Goal: Information Seeking & Learning: Find specific fact

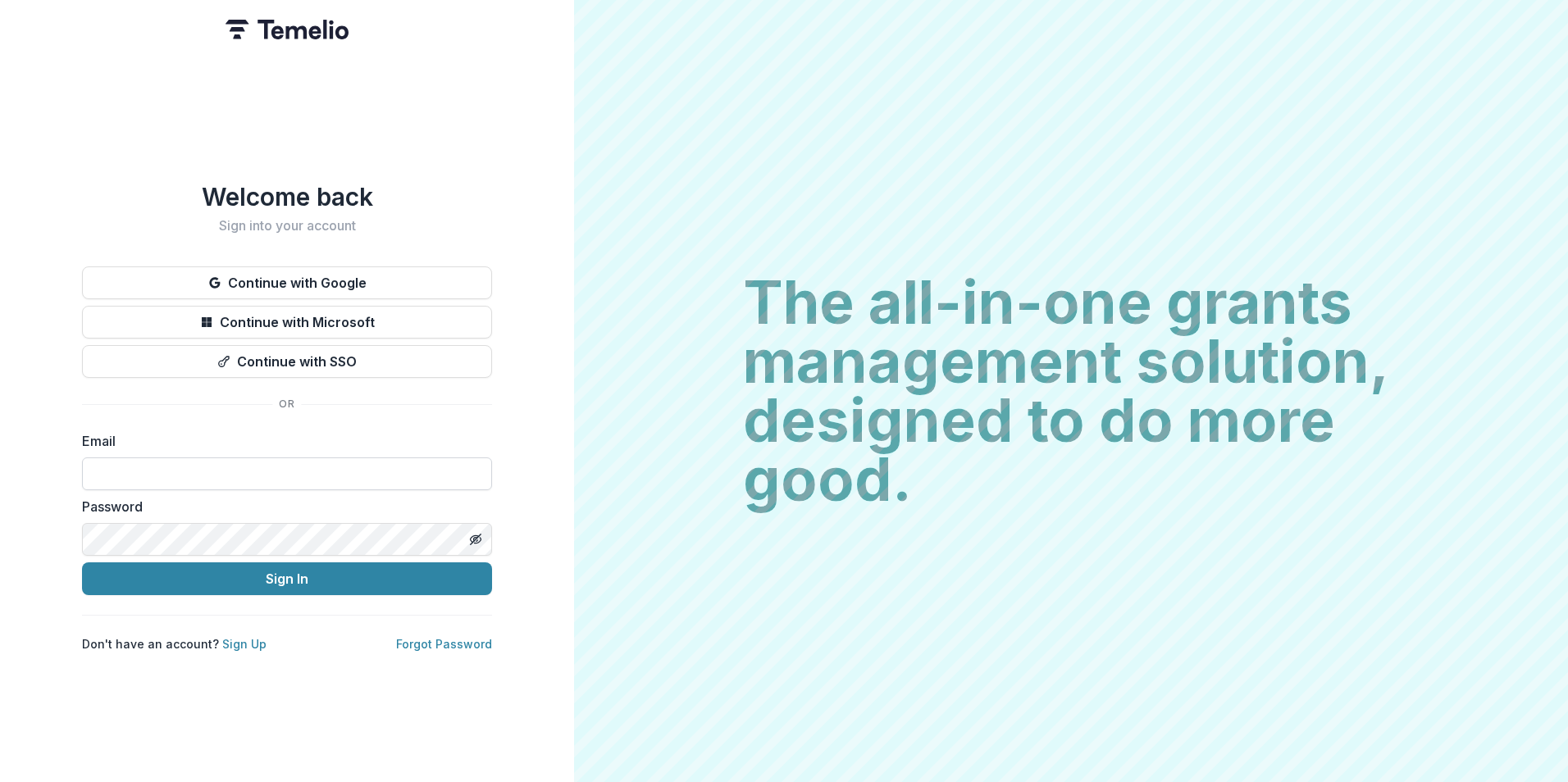
click at [391, 473] on input at bounding box center [287, 473] width 410 height 33
type input "**********"
click at [82, 562] on button "Sign In" at bounding box center [287, 578] width 410 height 33
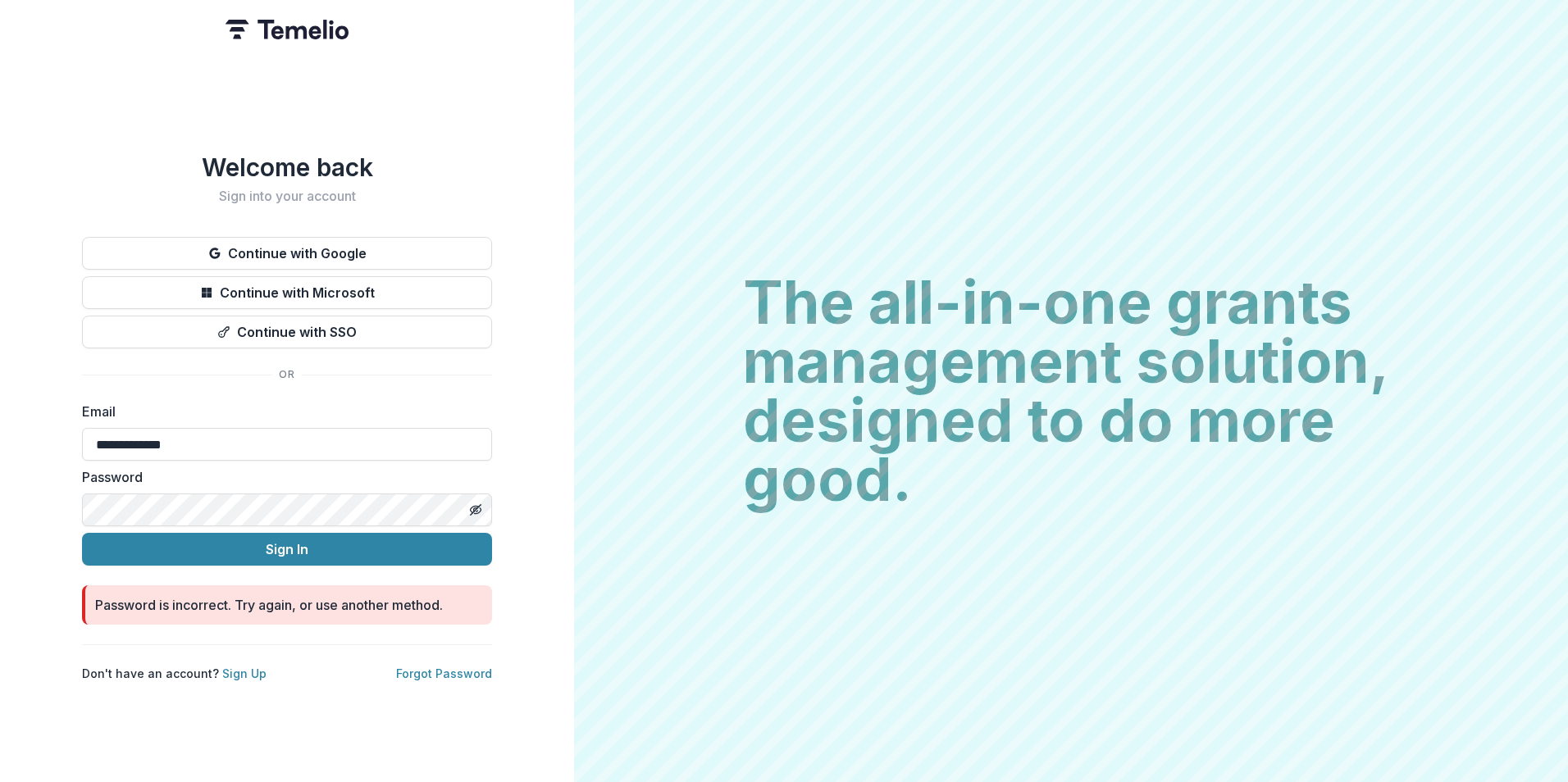
click at [0, 506] on html "**********" at bounding box center [784, 391] width 1568 height 782
click at [82, 532] on button "Sign In" at bounding box center [287, 548] width 410 height 33
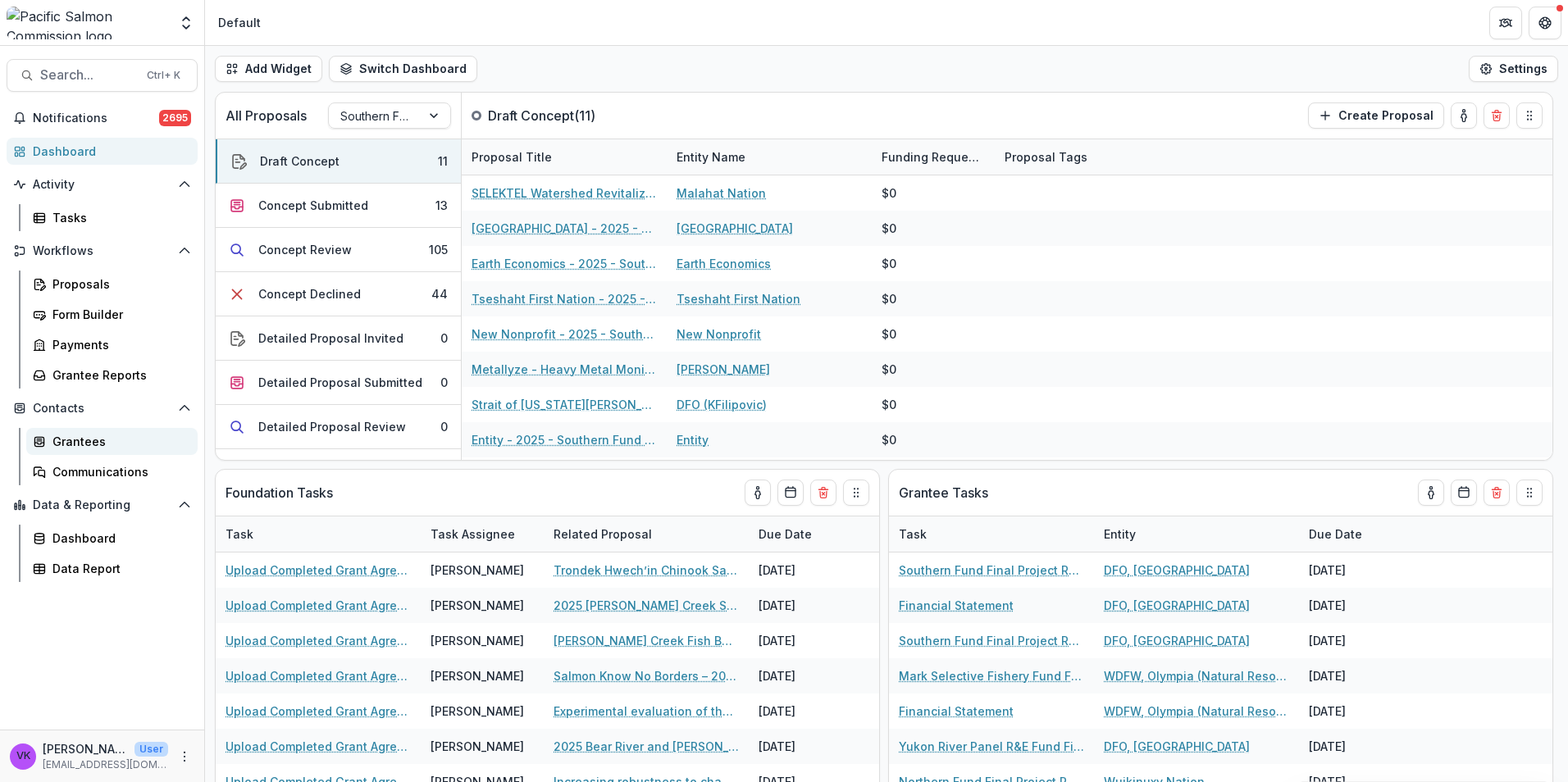
click at [82, 437] on div "Grantees" at bounding box center [118, 441] width 132 height 17
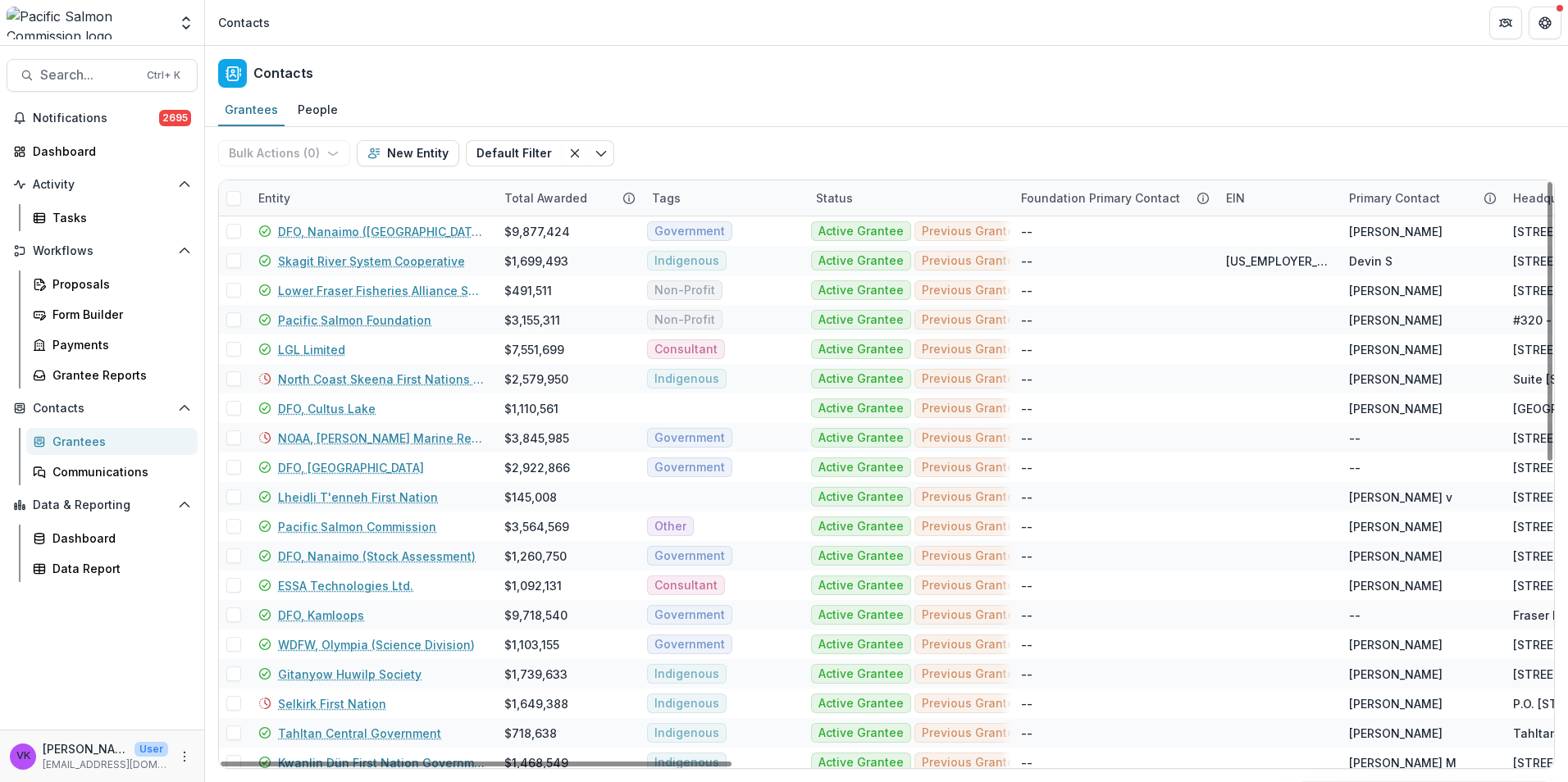
click at [345, 177] on div "Bulk Actions ( 0 ) Send Email Create Proposals Create Tasks New Entity Default …" at bounding box center [420, 153] width 403 height 53
click at [345, 192] on div "Entity" at bounding box center [371, 198] width 246 height 35
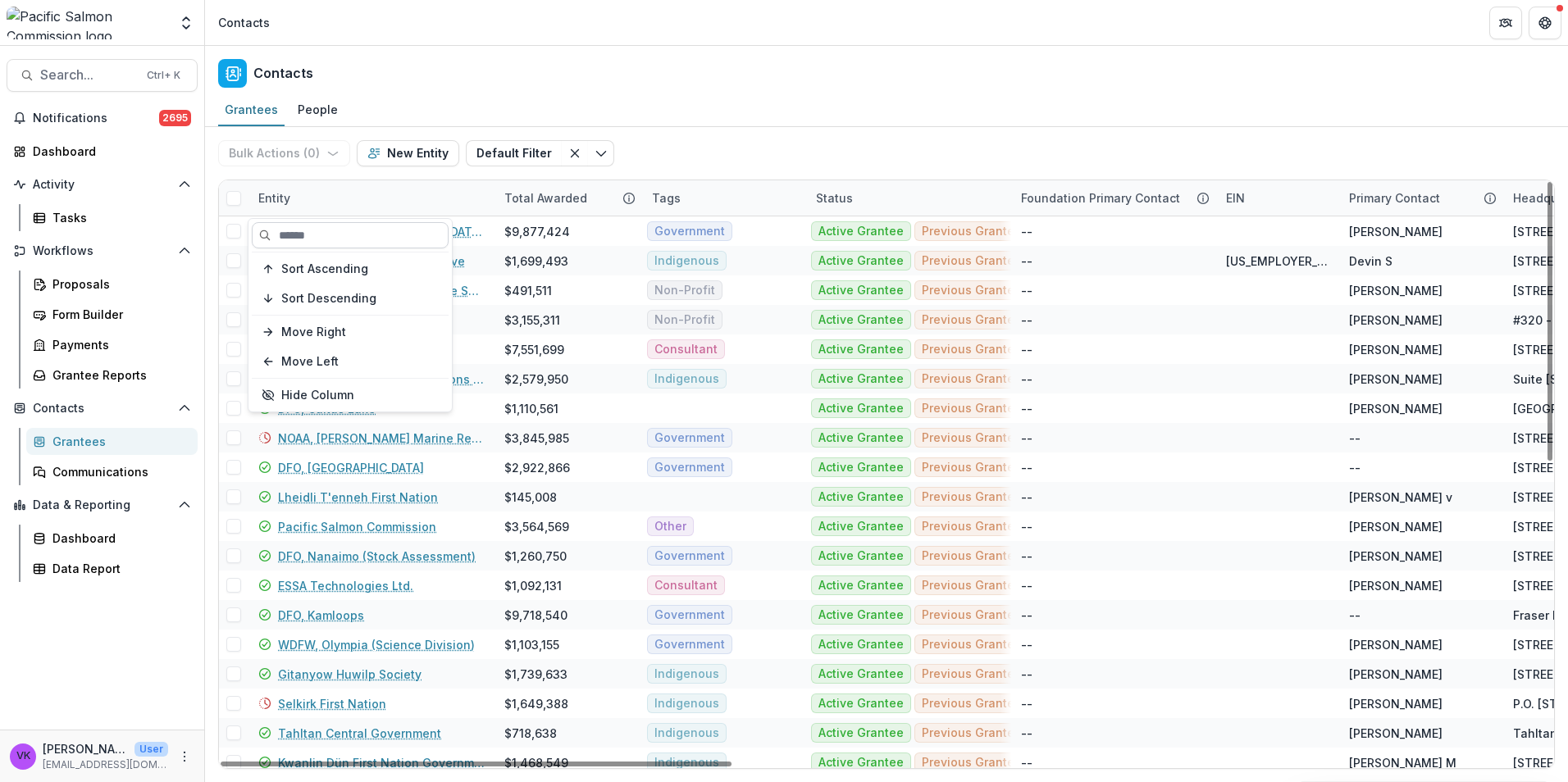
click at [371, 235] on input at bounding box center [350, 234] width 197 height 26
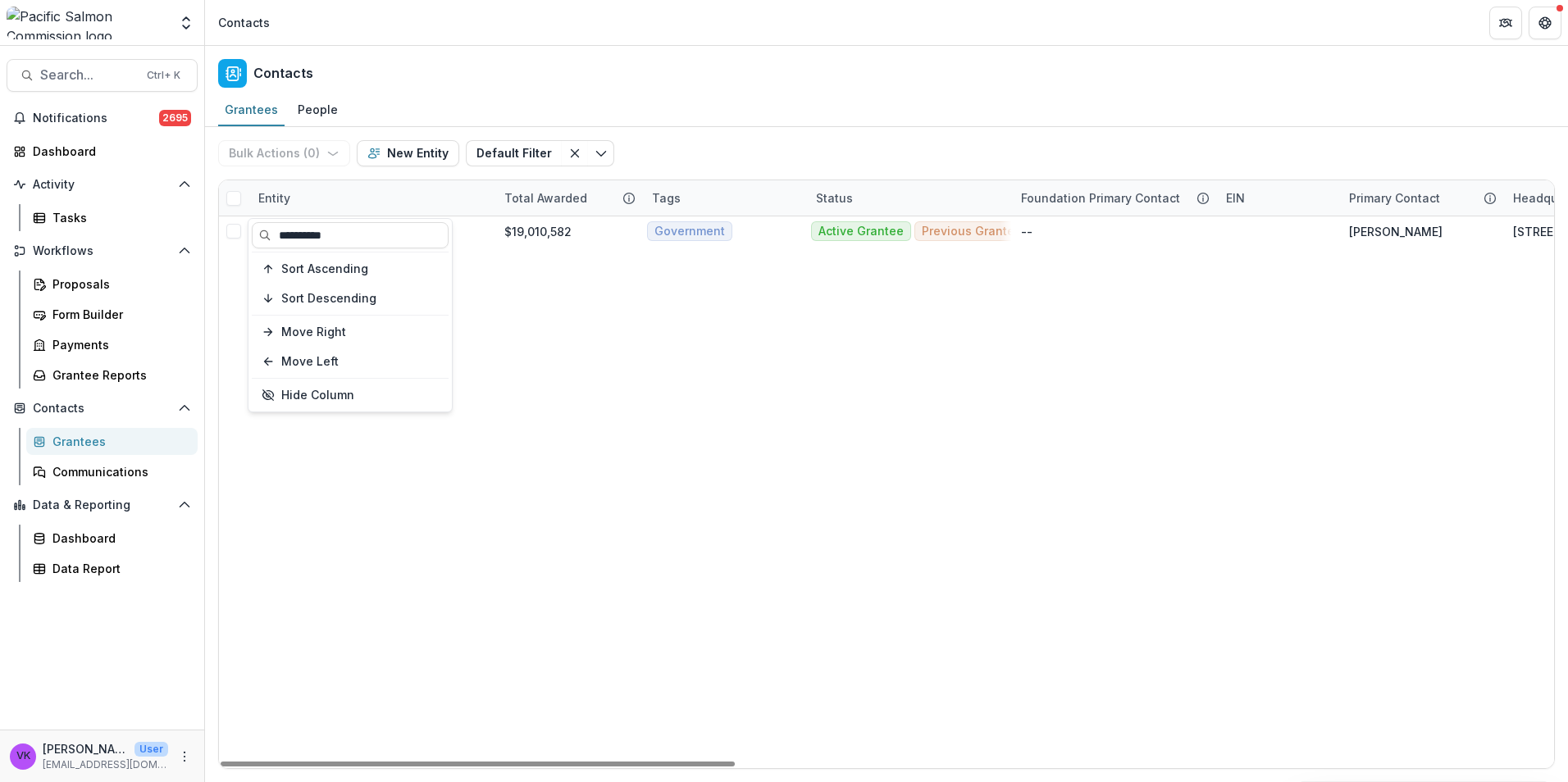
type input "**********"
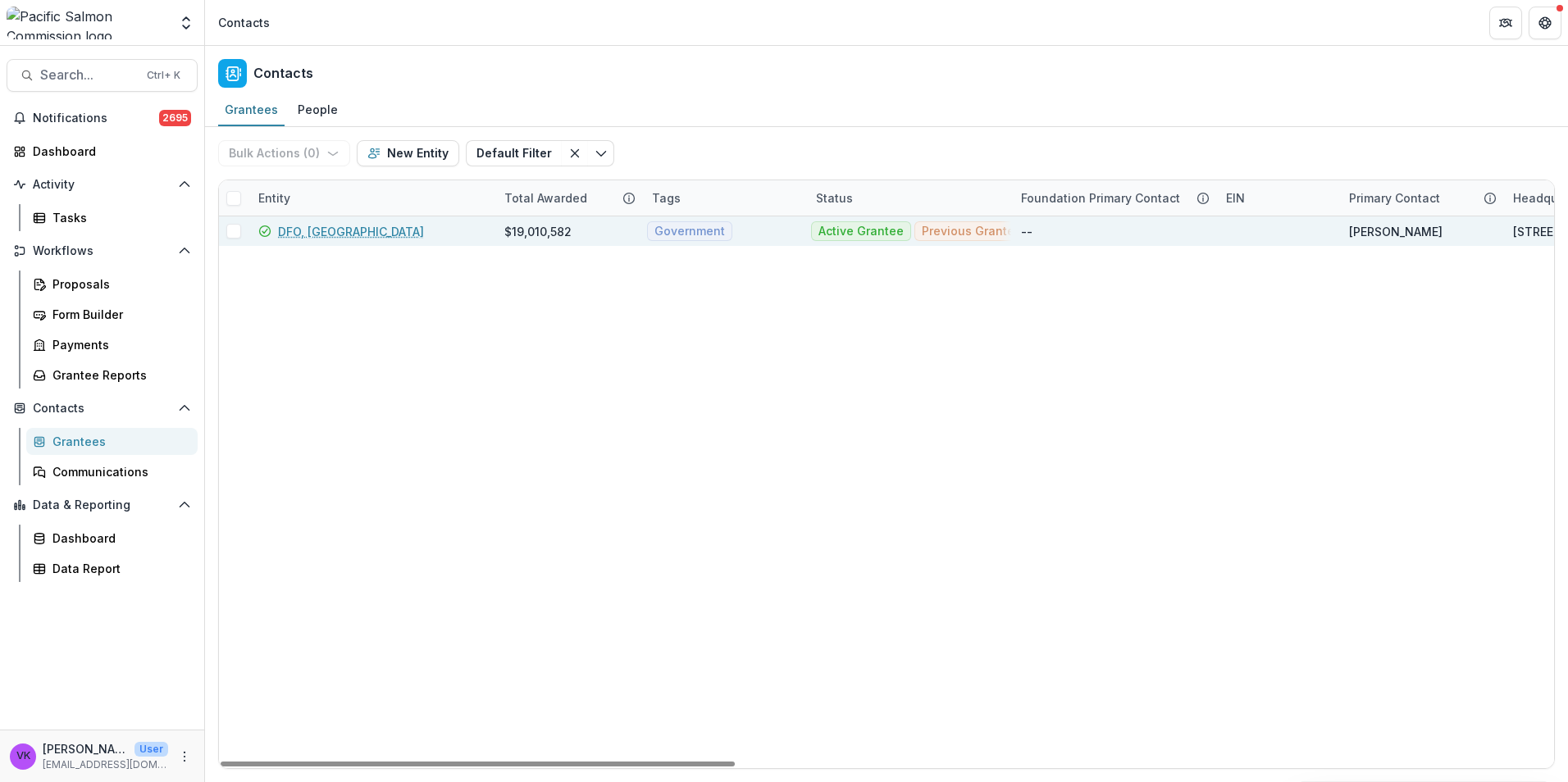
click at [371, 242] on div "DFO, [GEOGRAPHIC_DATA]" at bounding box center [371, 231] width 226 height 30
drag, startPoint x: 353, startPoint y: 225, endPoint x: 660, endPoint y: 225, distance: 307.0
click at [353, 225] on link "DFO, [GEOGRAPHIC_DATA]" at bounding box center [351, 231] width 146 height 17
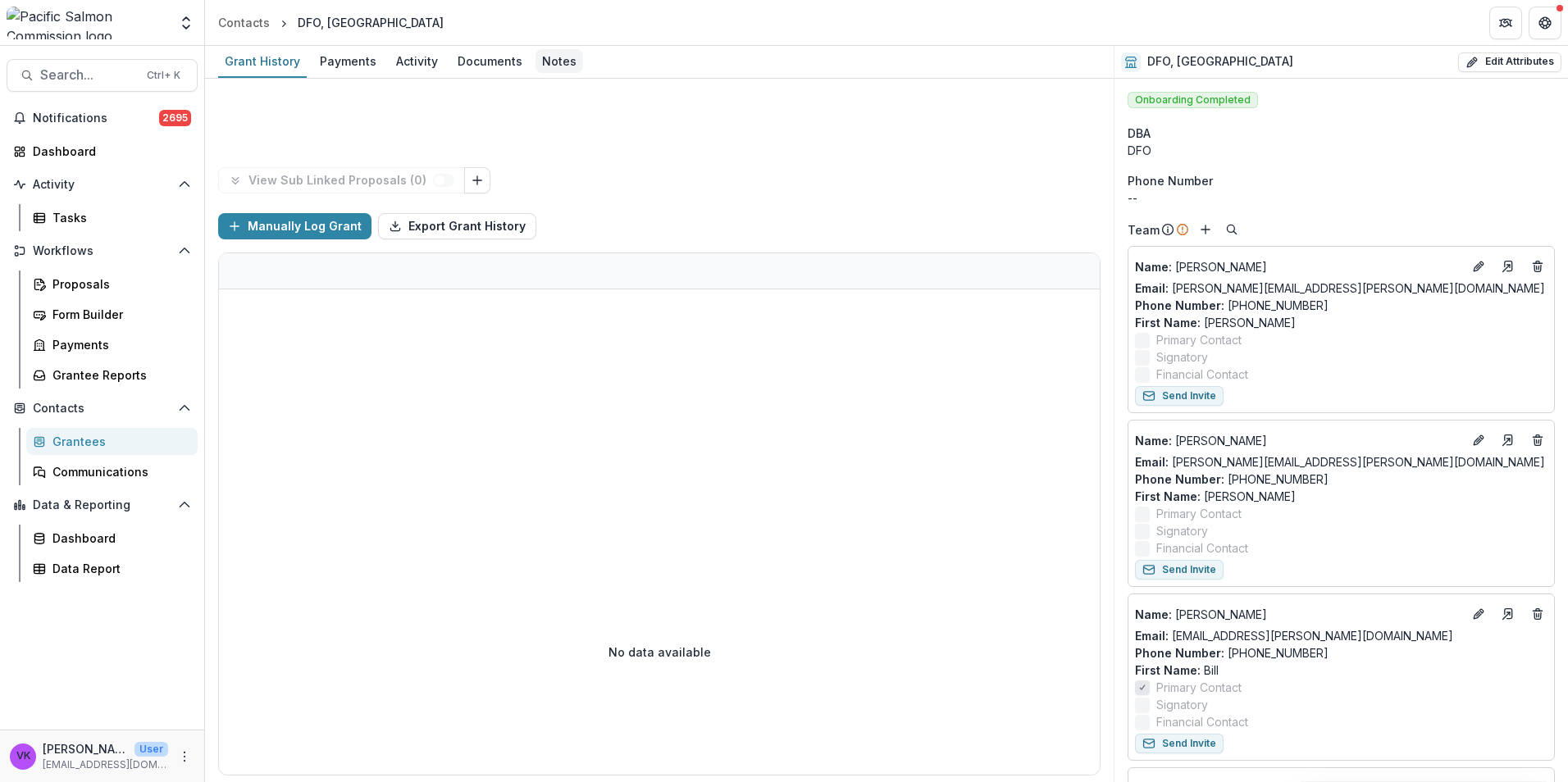
click at [555, 64] on div "Notes" at bounding box center [558, 61] width 47 height 24
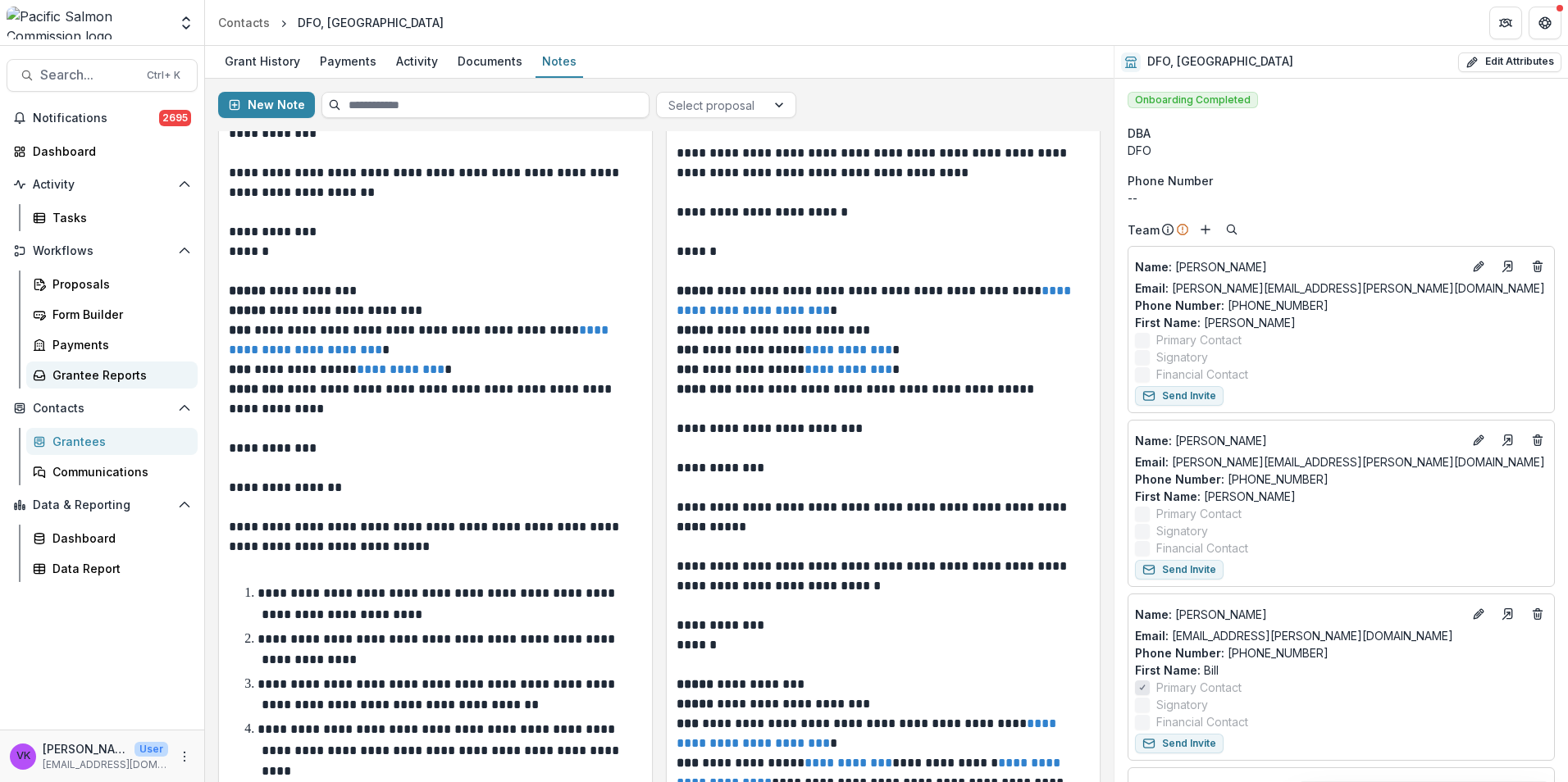
scroll to position [246, 0]
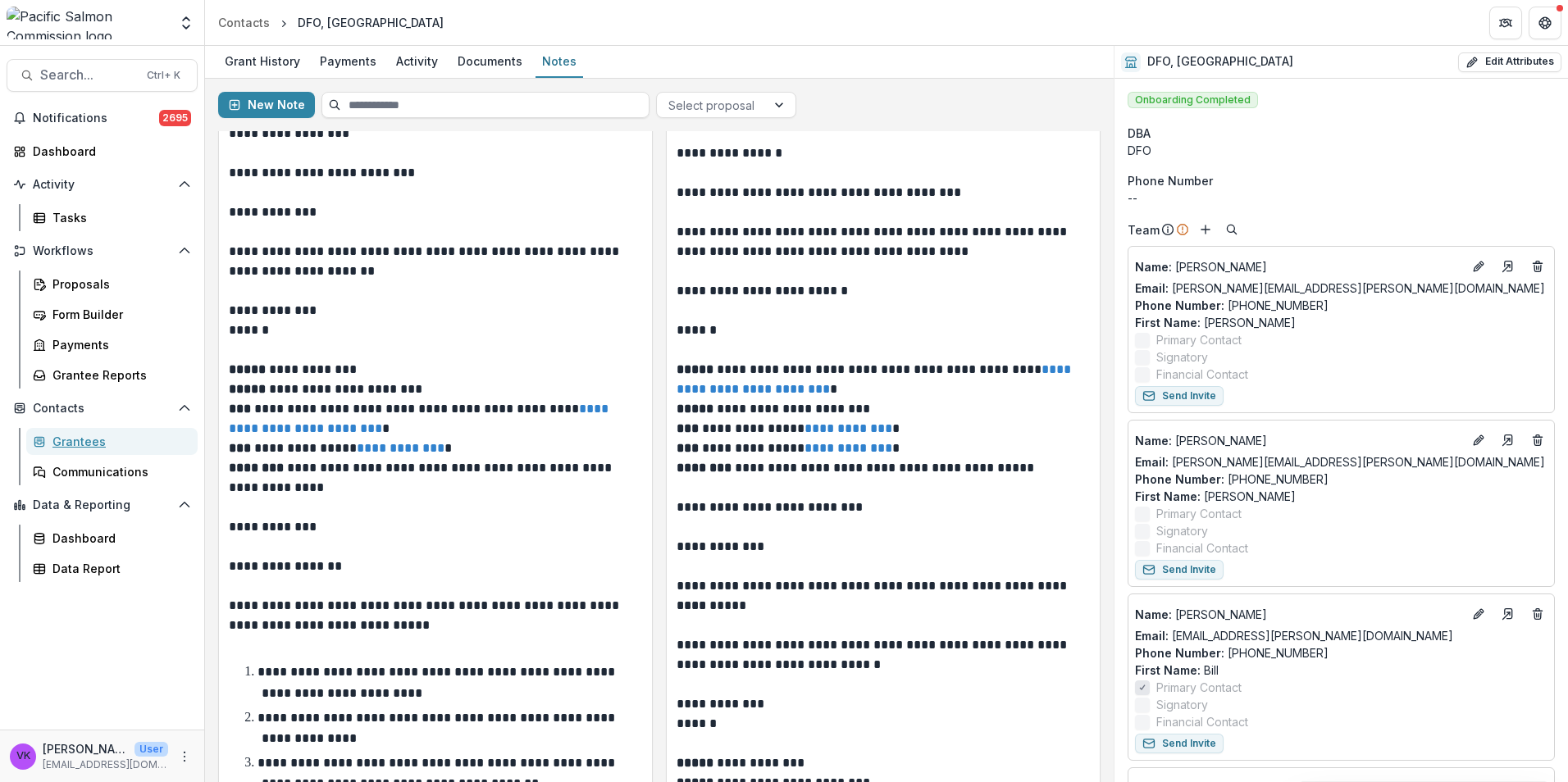
drag, startPoint x: 85, startPoint y: 439, endPoint x: 234, endPoint y: 411, distance: 151.6
click at [85, 439] on div "Grantees" at bounding box center [118, 441] width 132 height 17
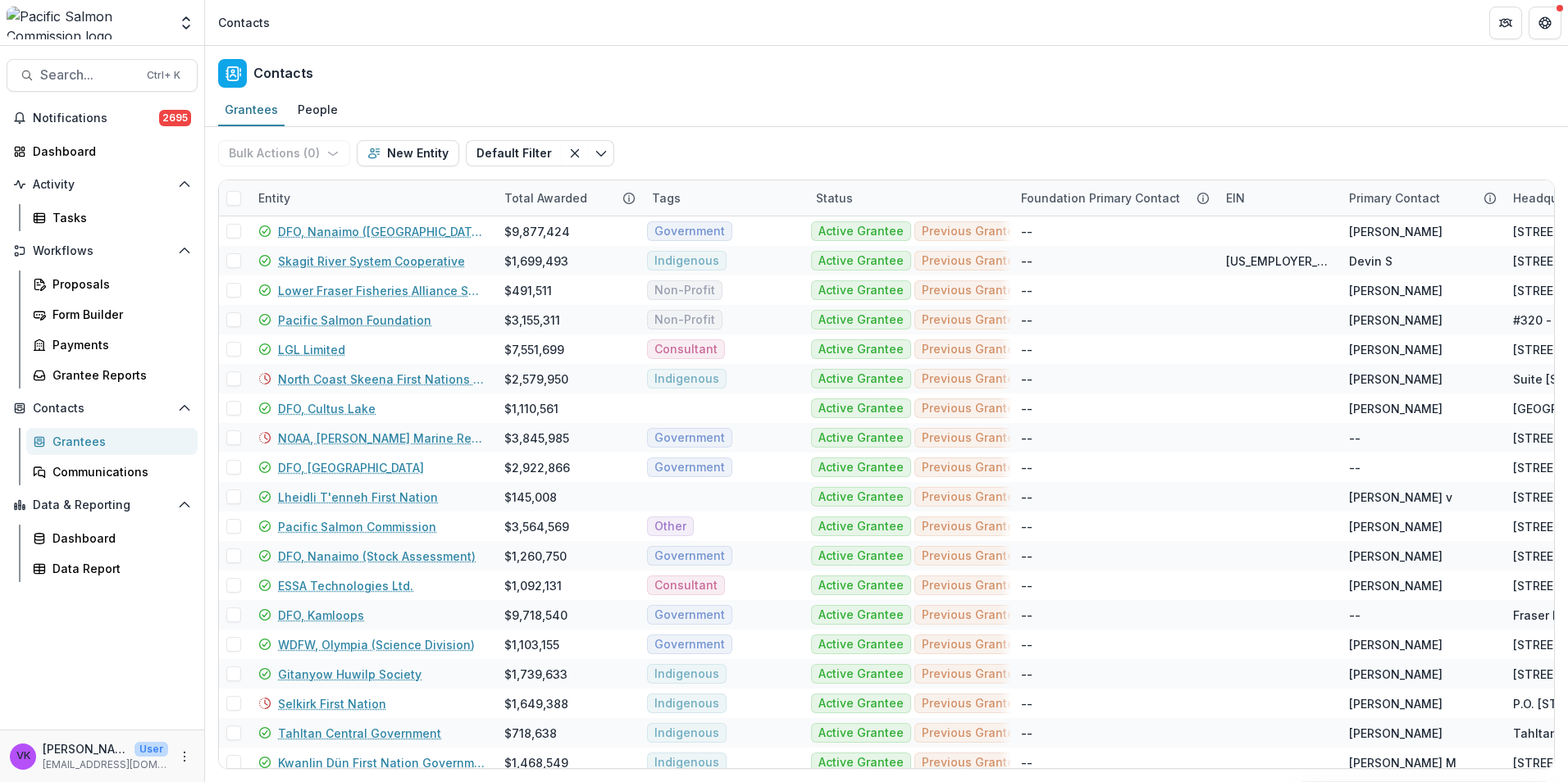
click at [363, 198] on div "Entity" at bounding box center [371, 198] width 246 height 35
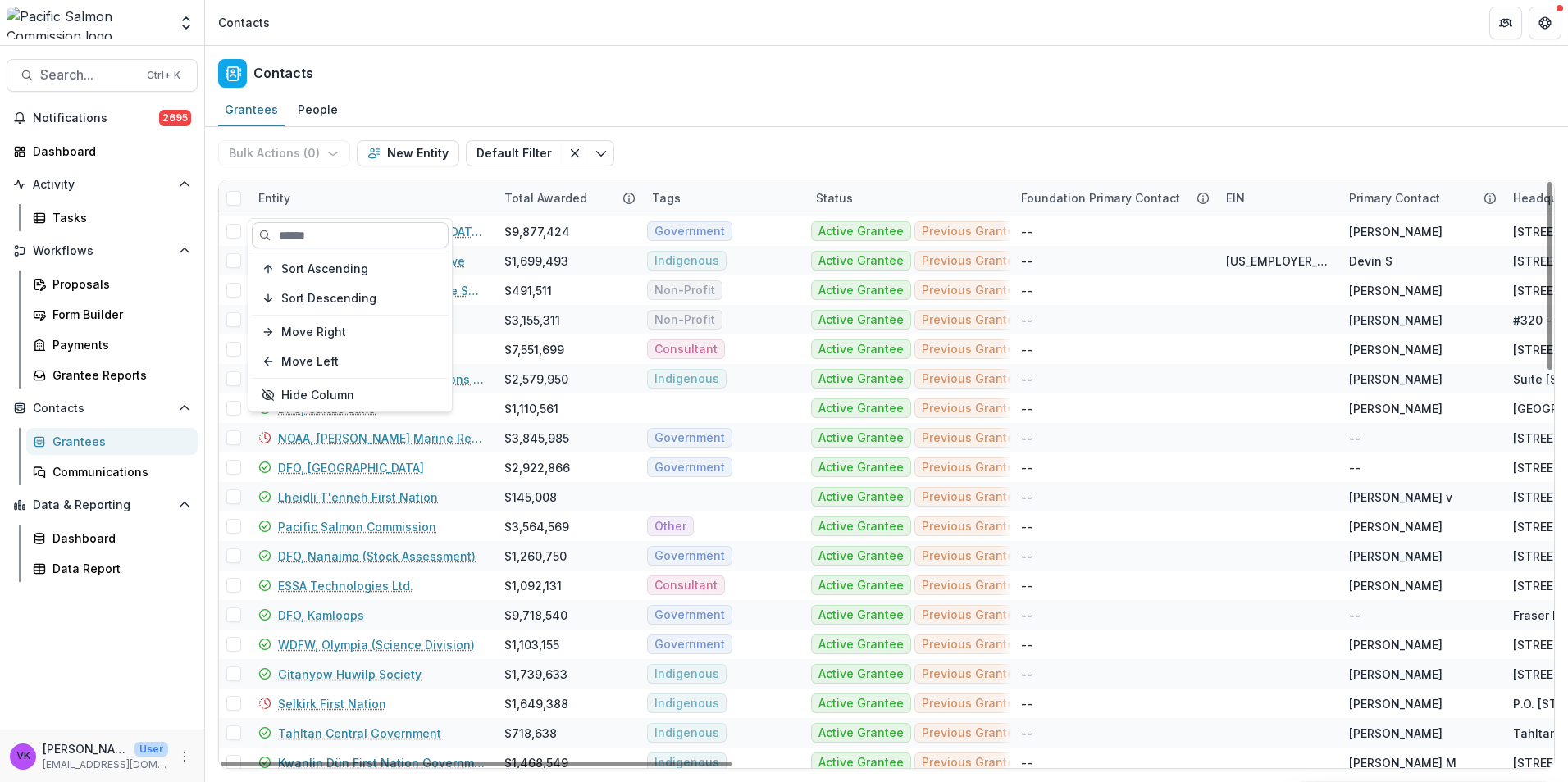
click at [357, 233] on input at bounding box center [350, 234] width 197 height 26
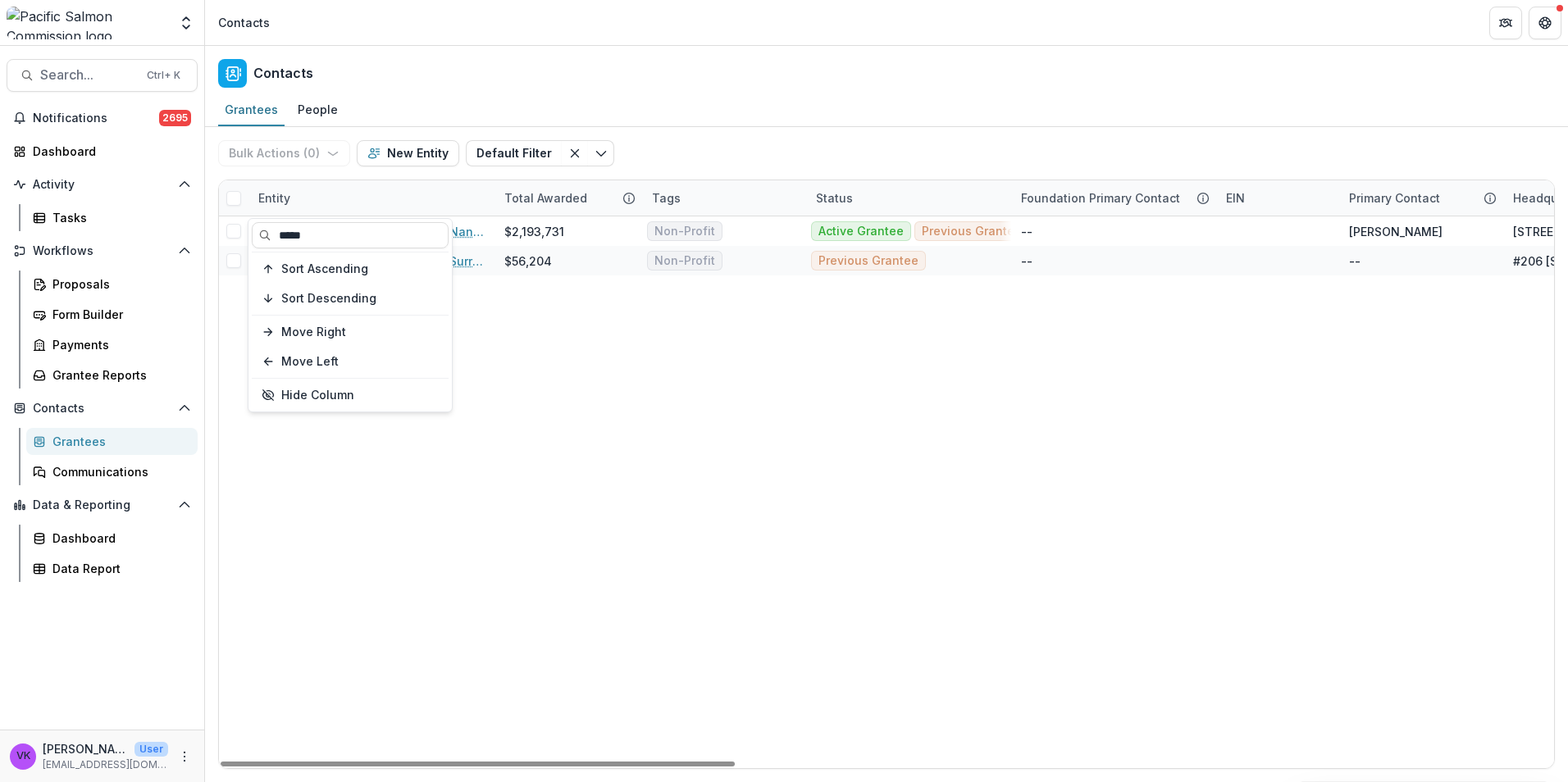
type input "*****"
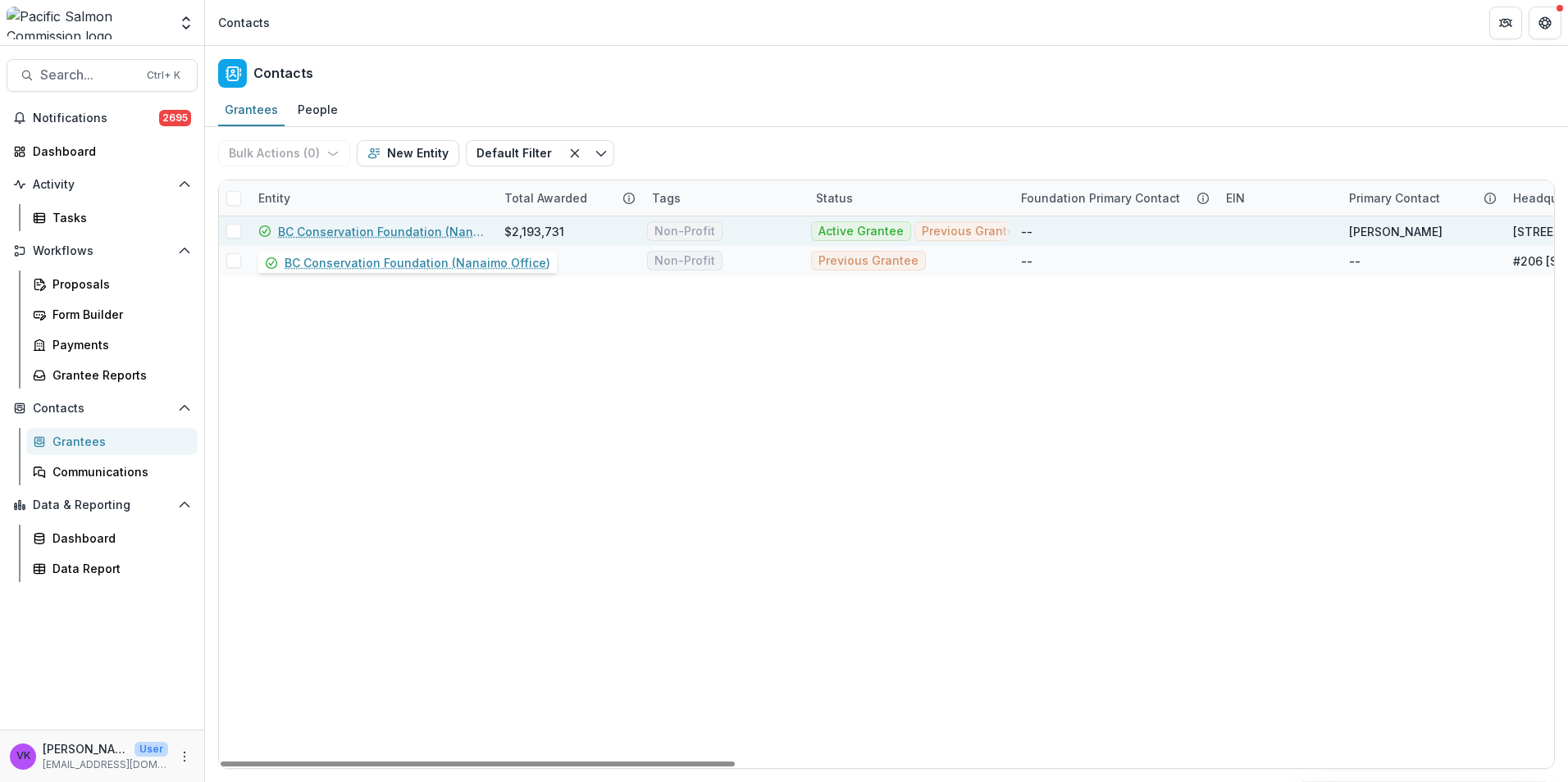
click at [382, 230] on link "BC Conservation Foundation (Nanaimo Office)" at bounding box center [381, 231] width 207 height 17
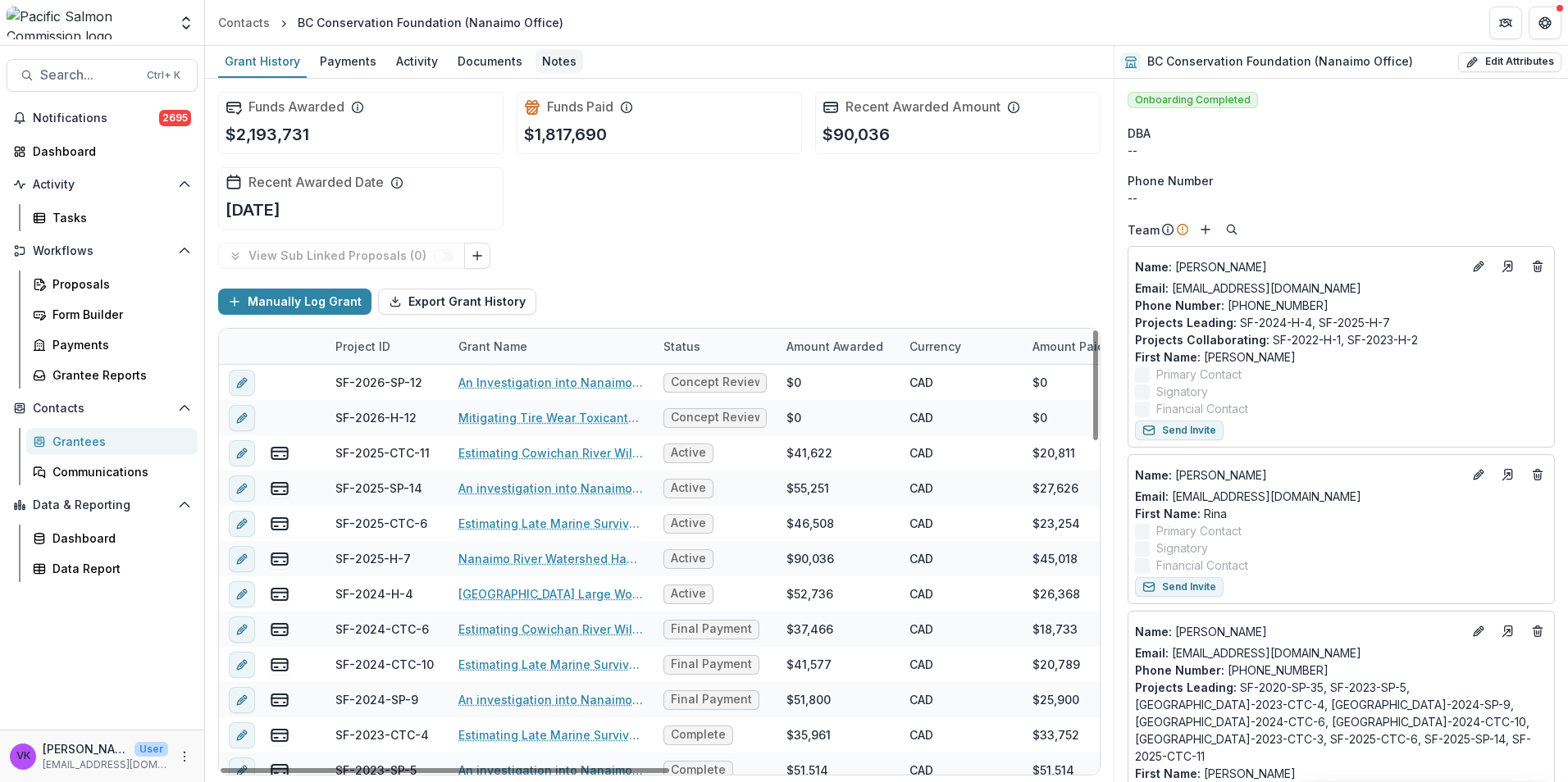
click at [557, 64] on div "Notes" at bounding box center [558, 61] width 47 height 24
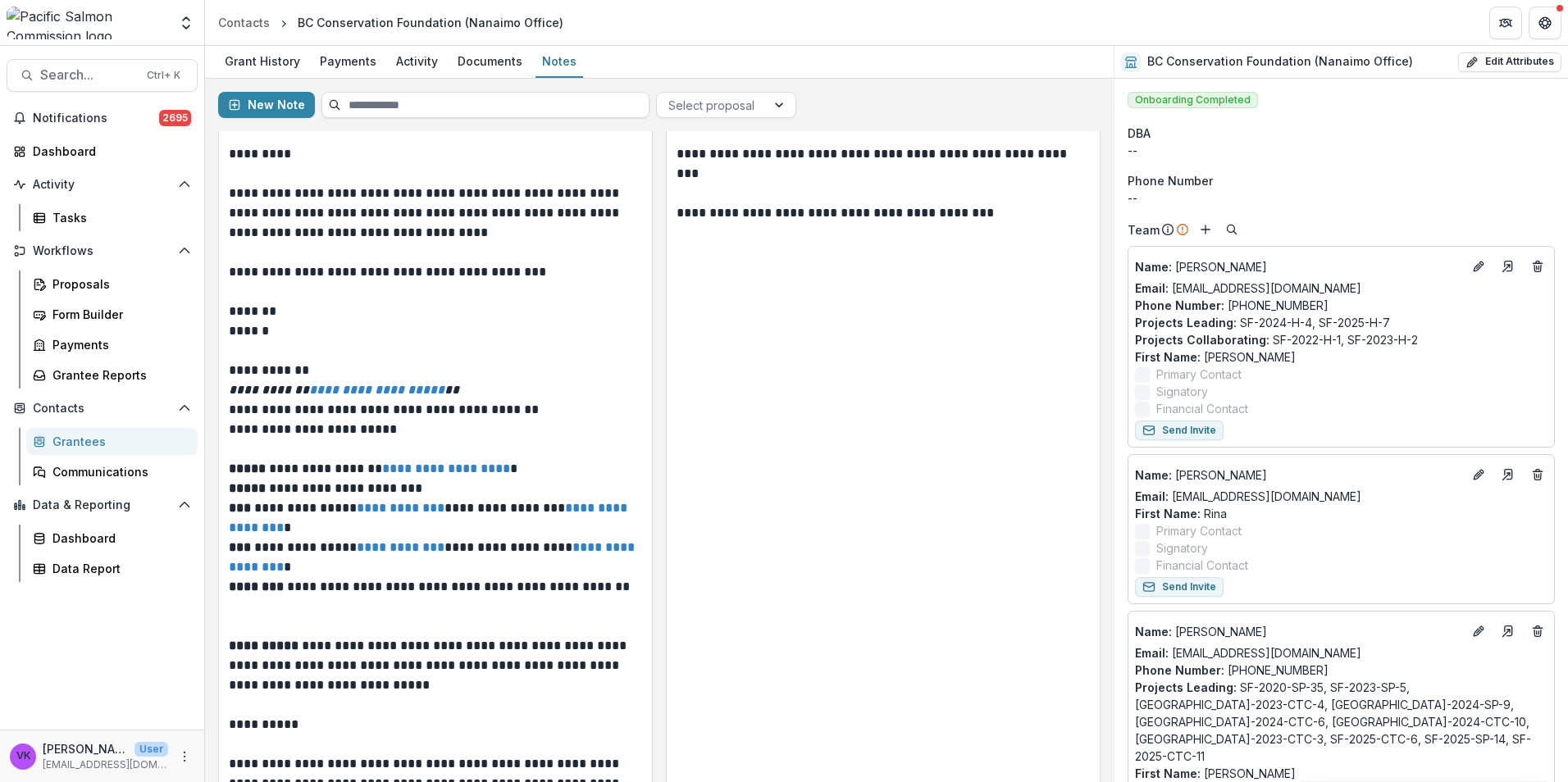
scroll to position [14257, 0]
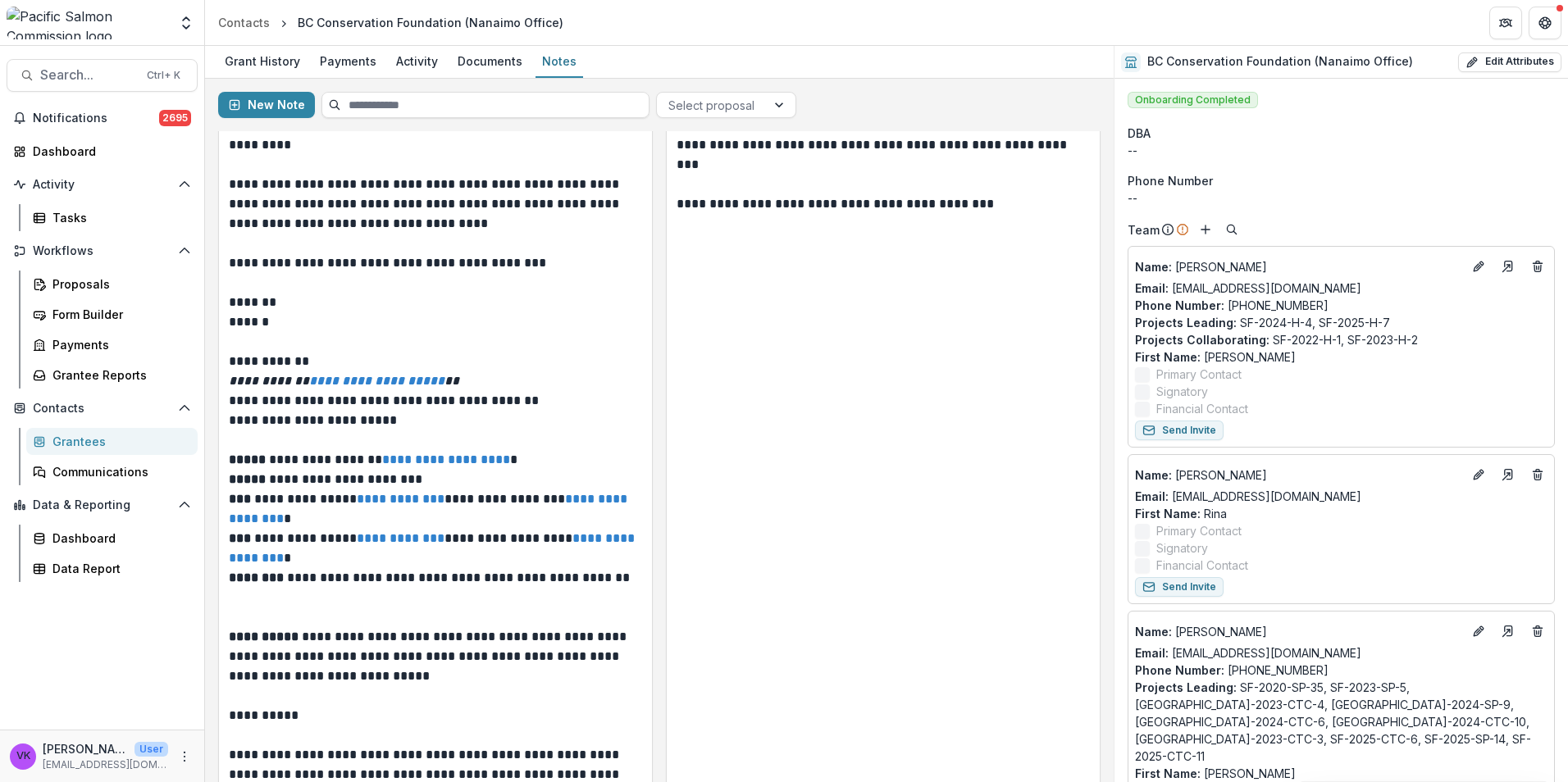
click at [64, 443] on div "Grantees" at bounding box center [118, 441] width 132 height 17
